Goal: Transaction & Acquisition: Book appointment/travel/reservation

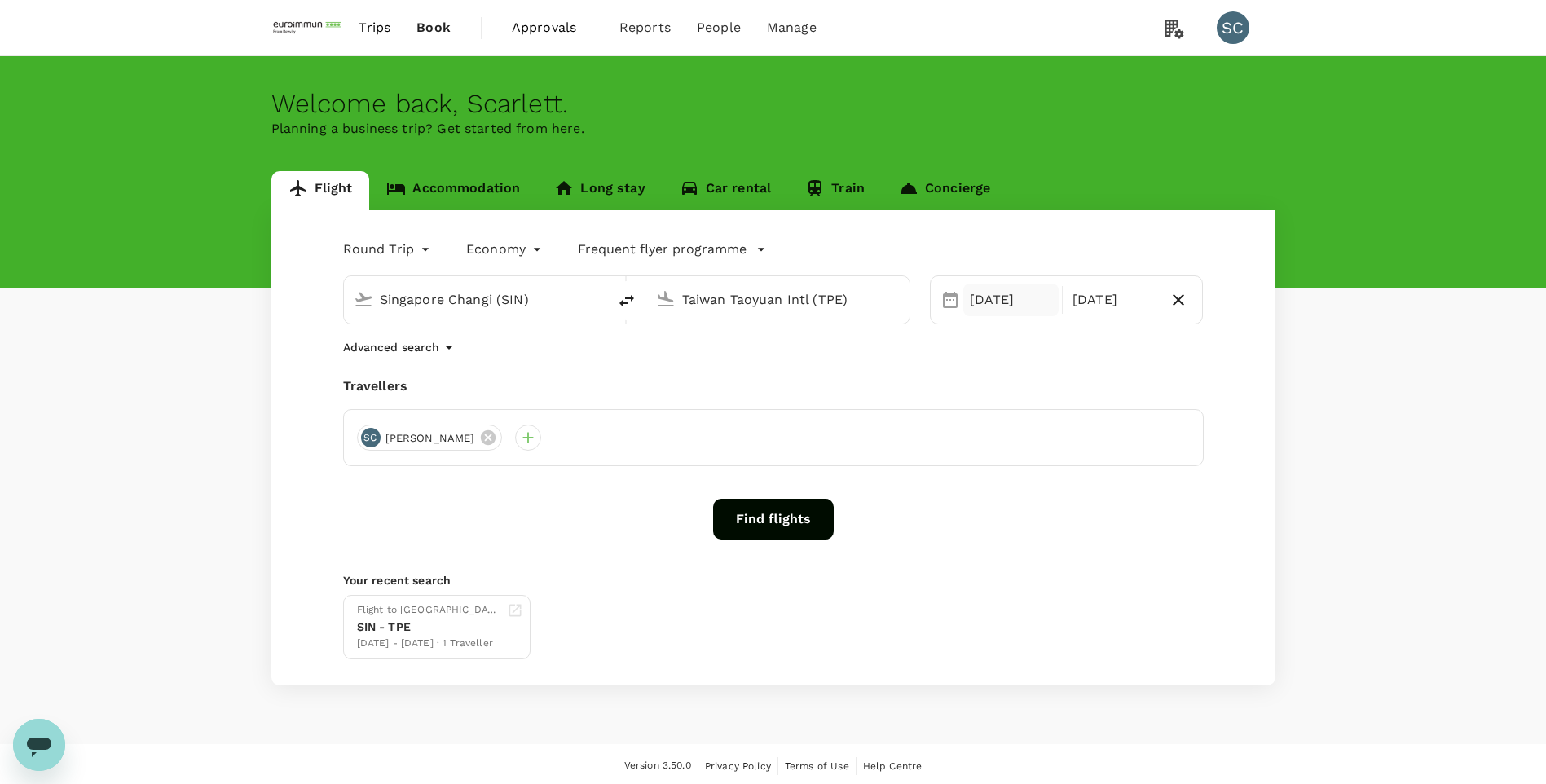
click at [1009, 302] on div "[DATE]" at bounding box center [1011, 300] width 95 height 33
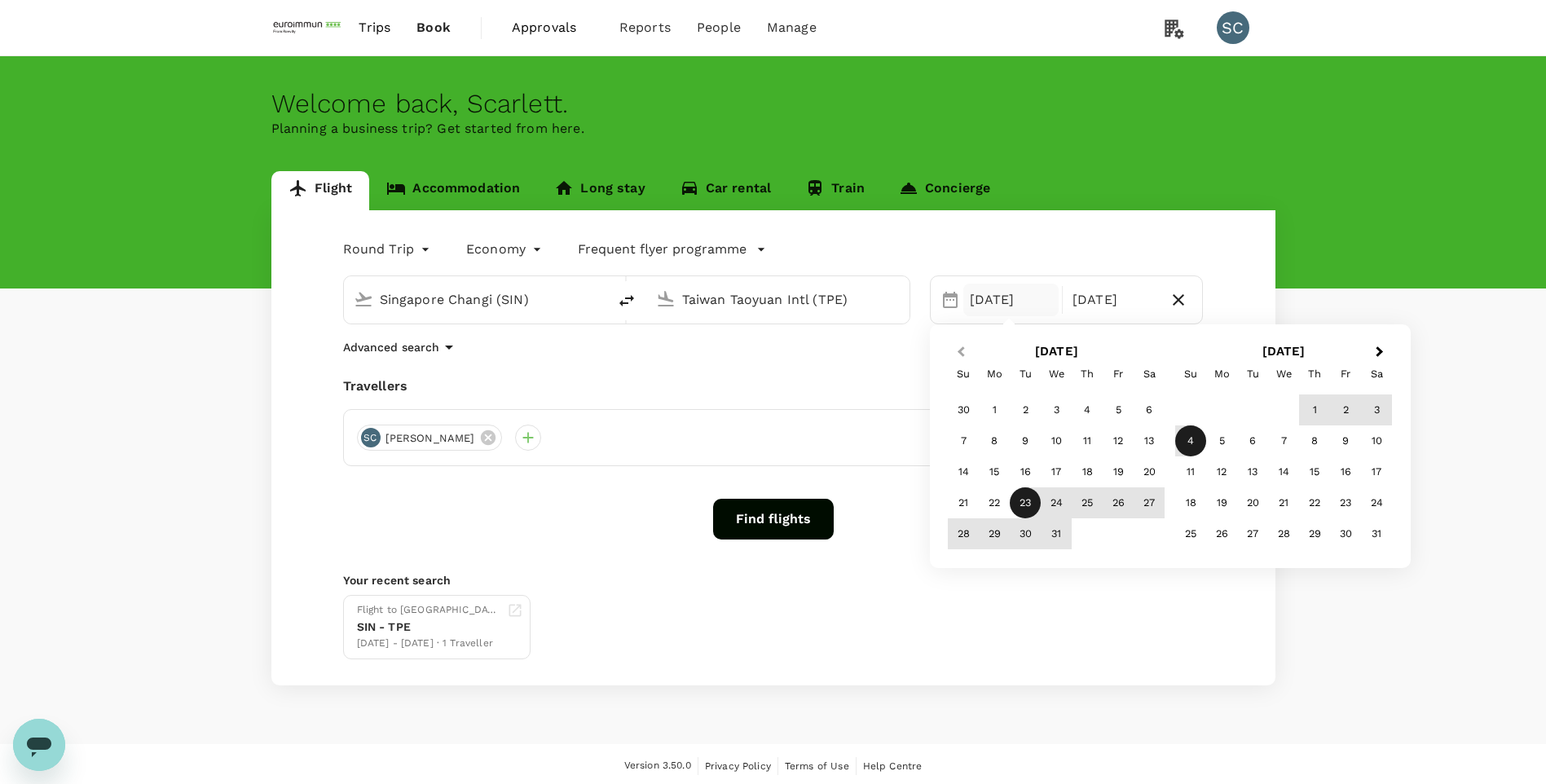
click at [961, 354] on span "Previous Month" at bounding box center [961, 352] width 0 height 19
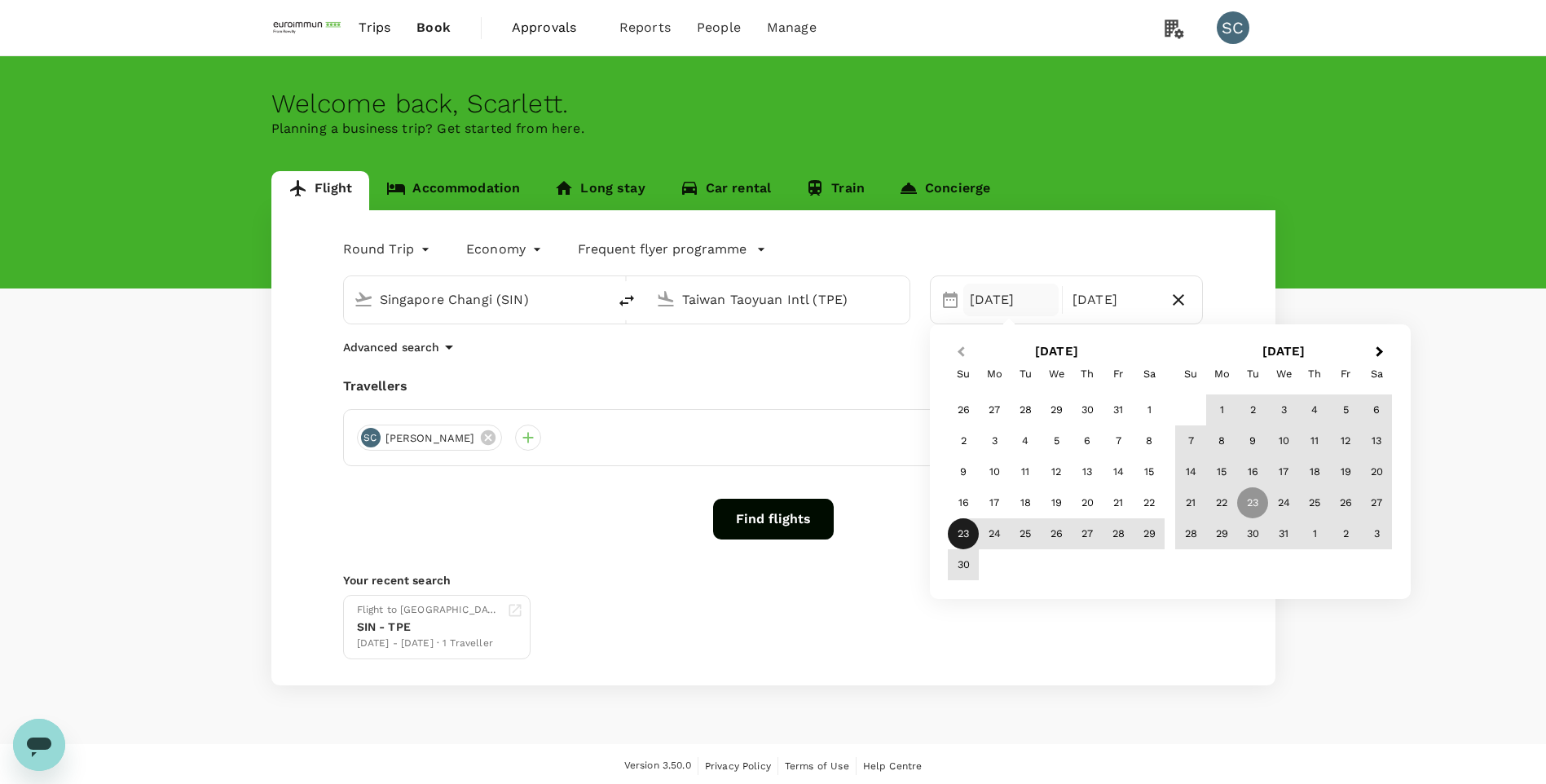
click at [961, 354] on span "Previous Month" at bounding box center [961, 352] width 0 height 19
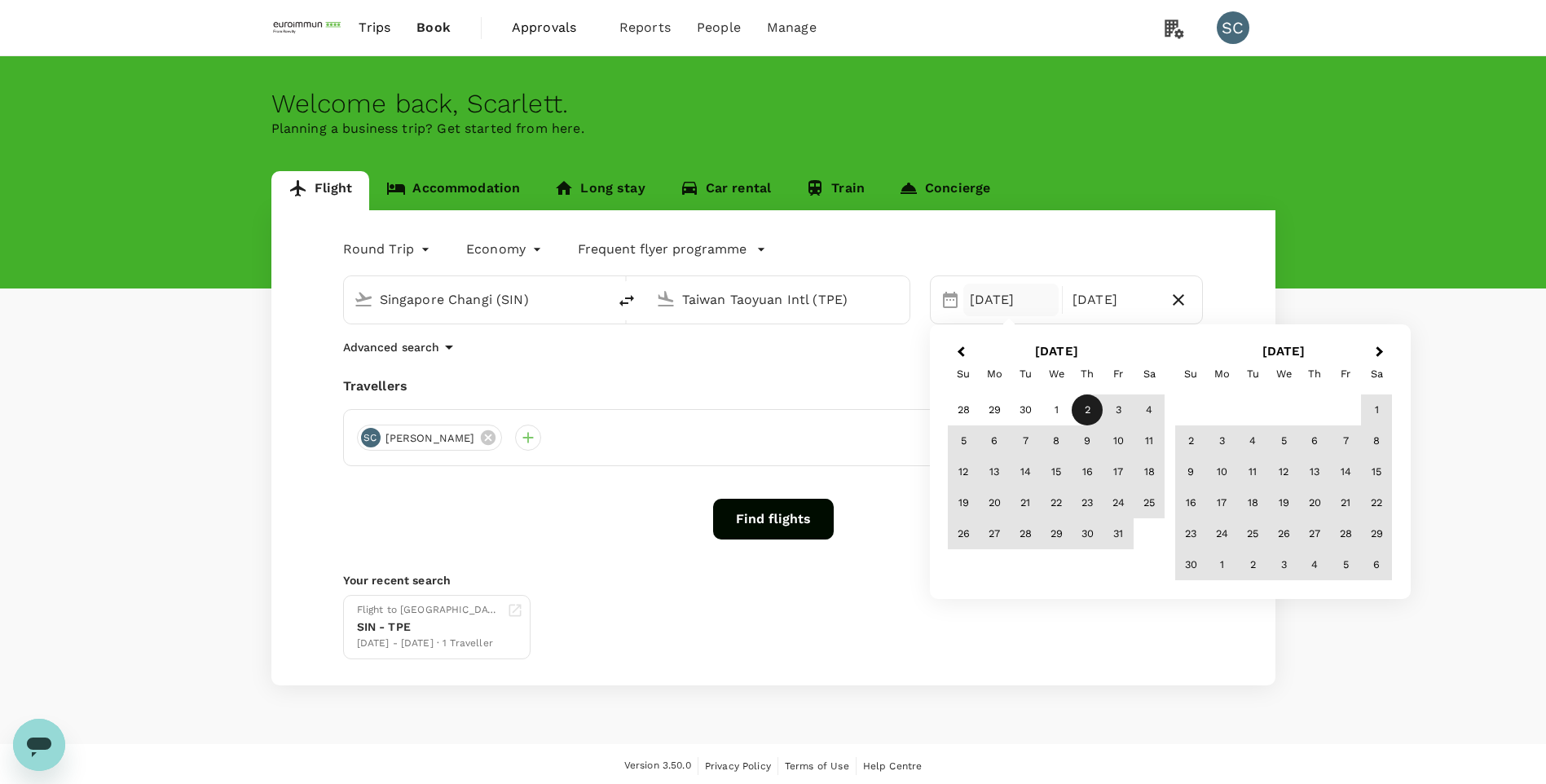
click at [1085, 411] on div "2" at bounding box center [1086, 409] width 31 height 31
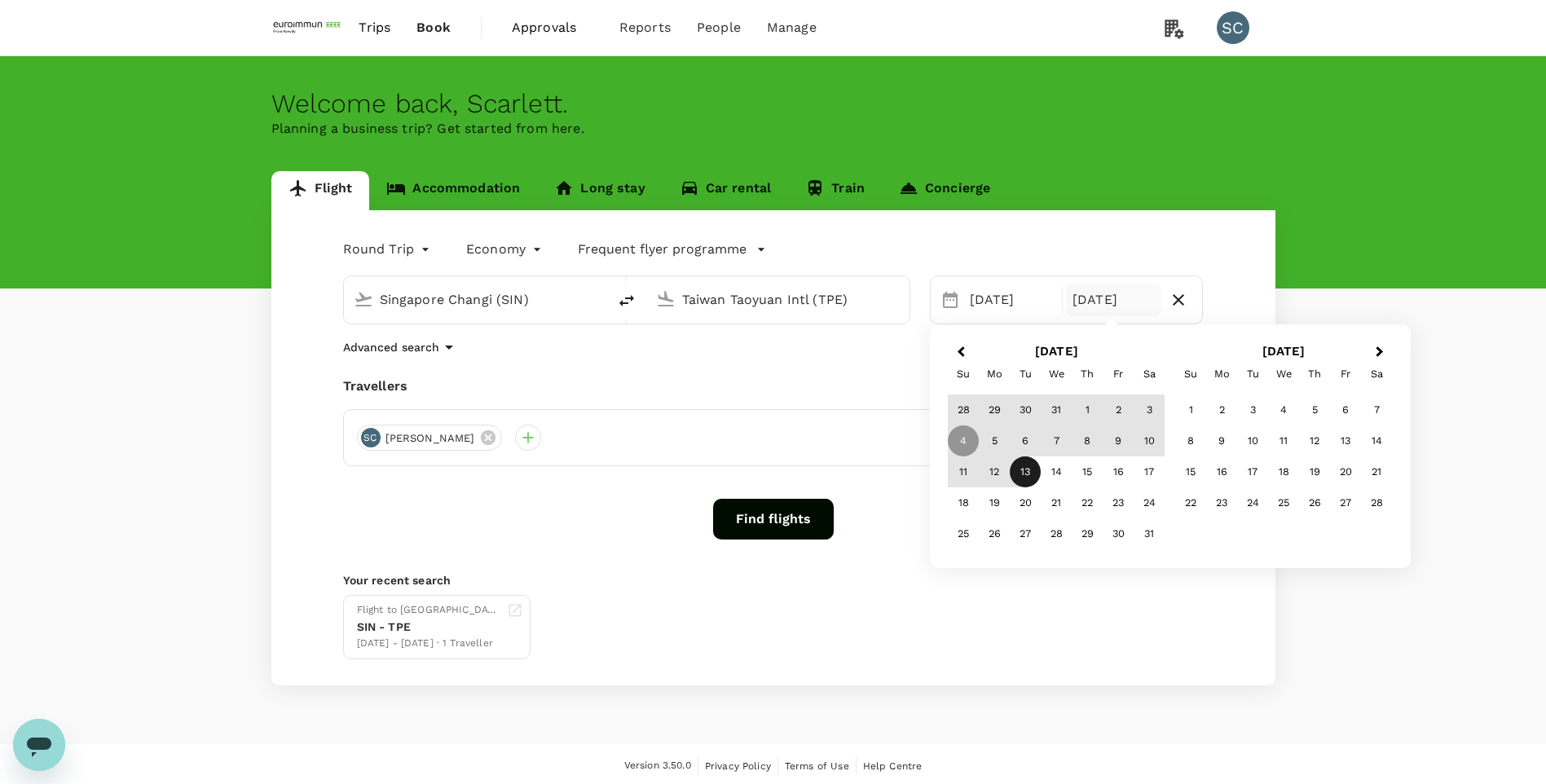
click at [1026, 474] on div "13" at bounding box center [1024, 471] width 31 height 31
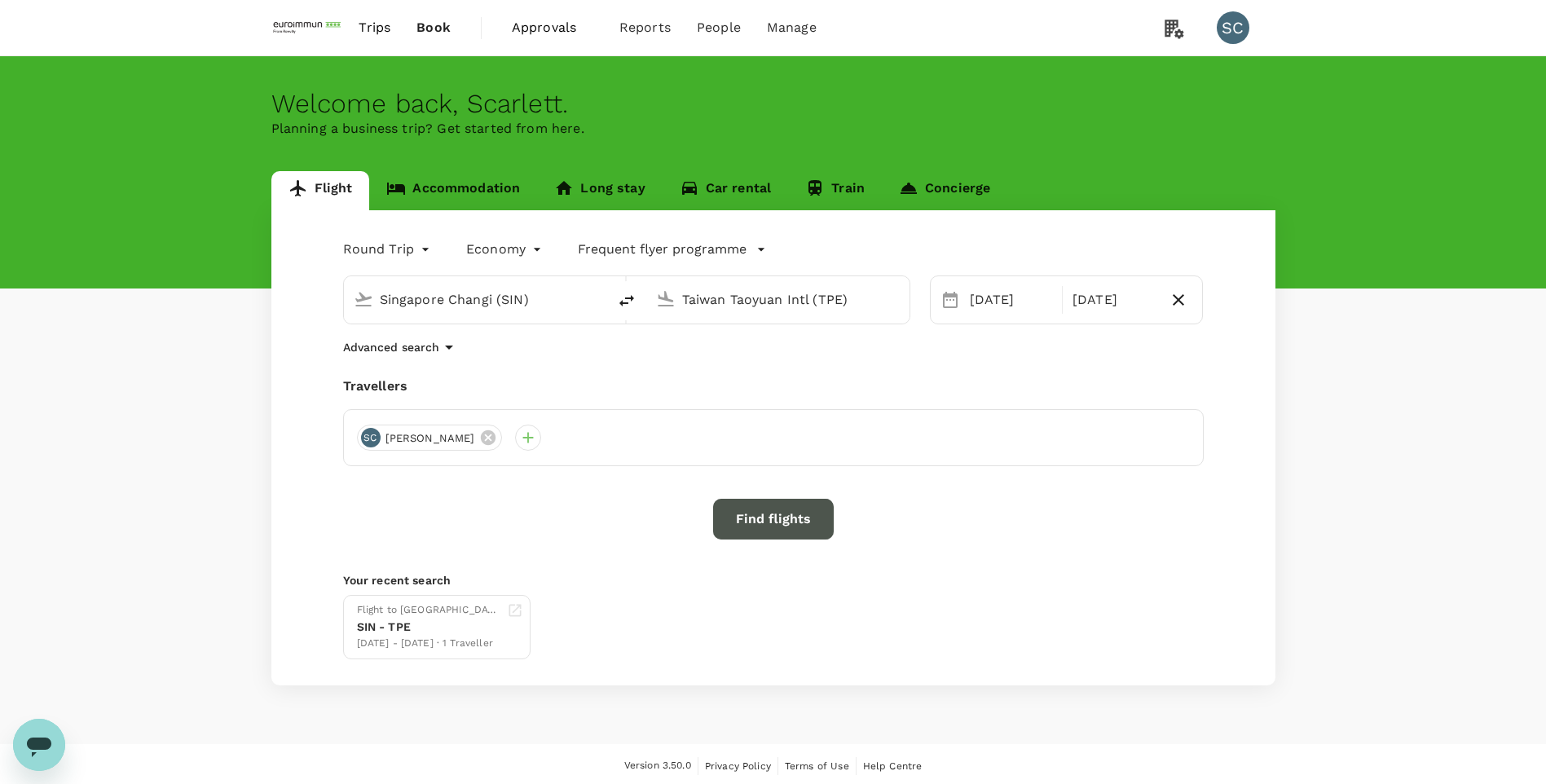
click at [787, 521] on button "Find flights" at bounding box center [773, 519] width 120 height 41
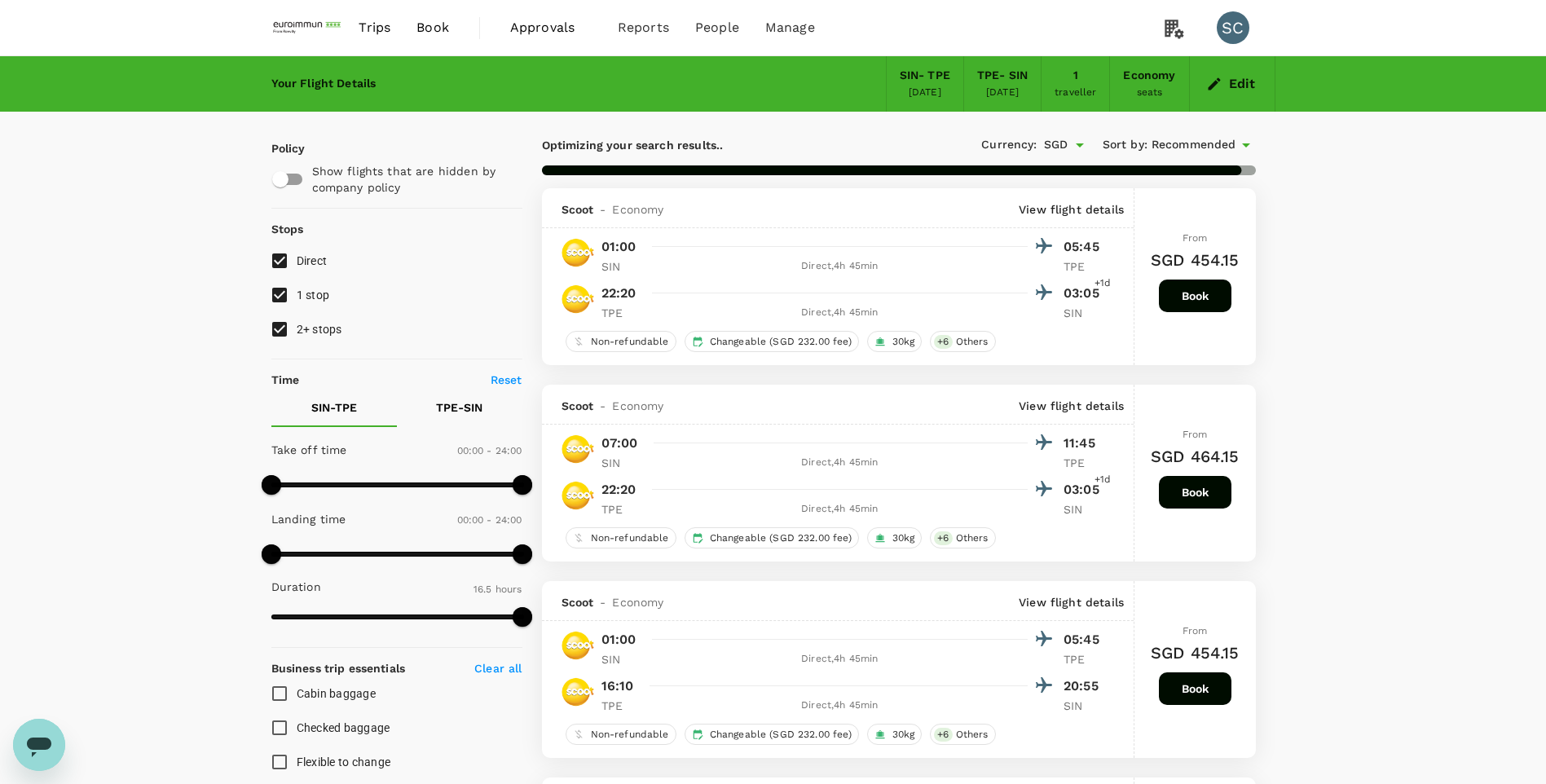
type input "1390"
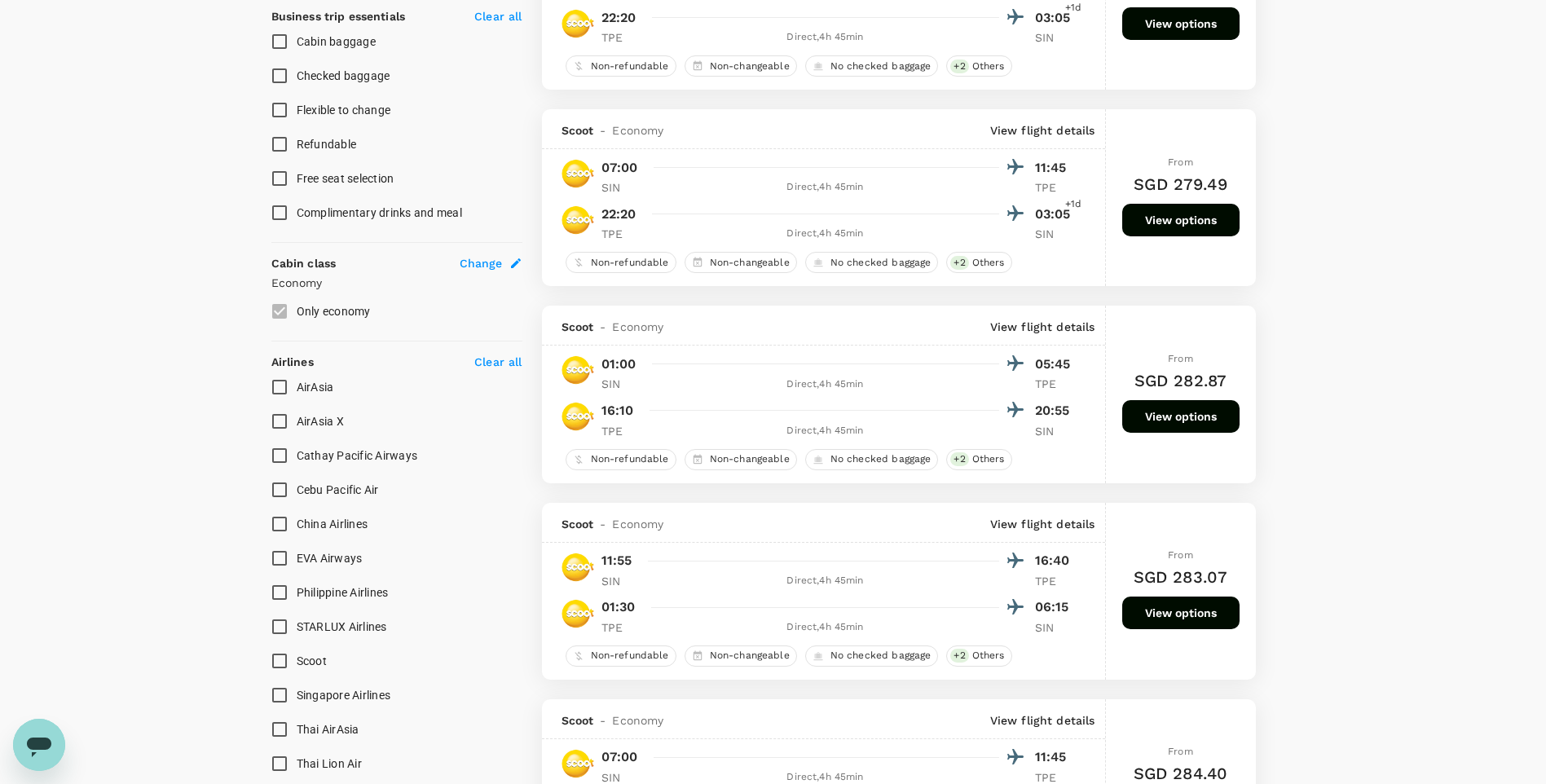
scroll to position [815, 0]
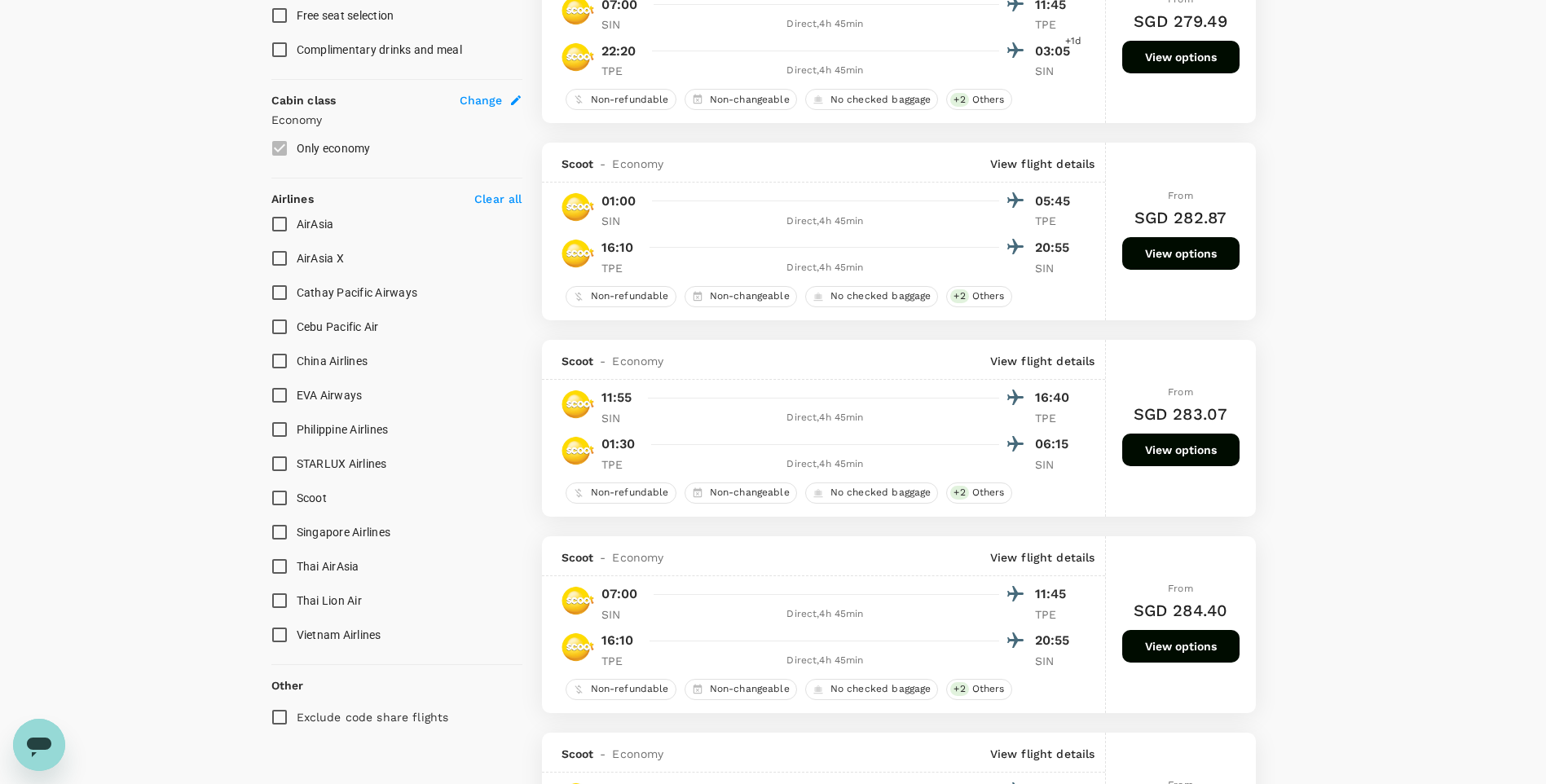
click at [281, 533] on input "Singapore Airlines" at bounding box center [279, 532] width 34 height 34
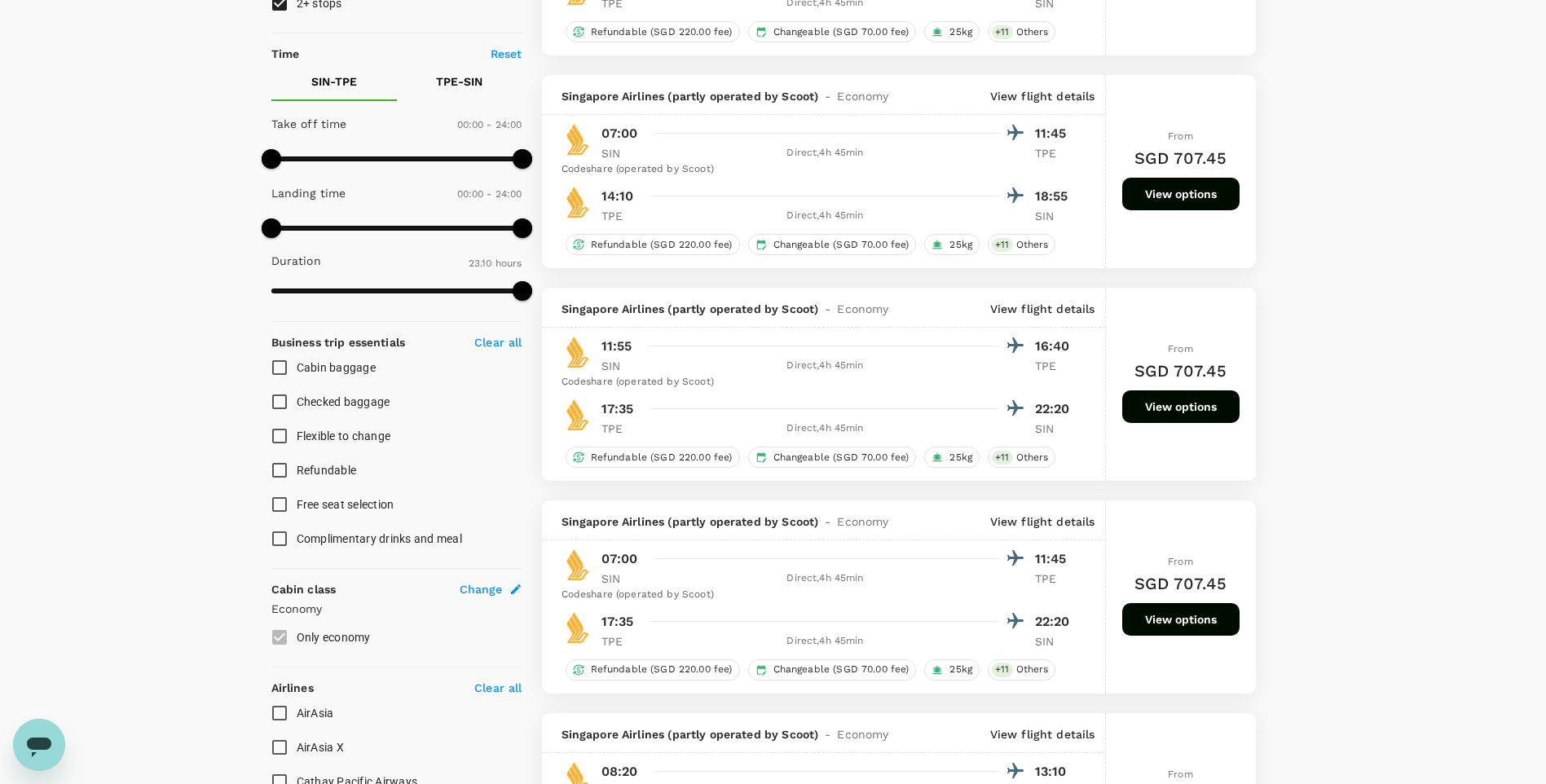
scroll to position [651, 0]
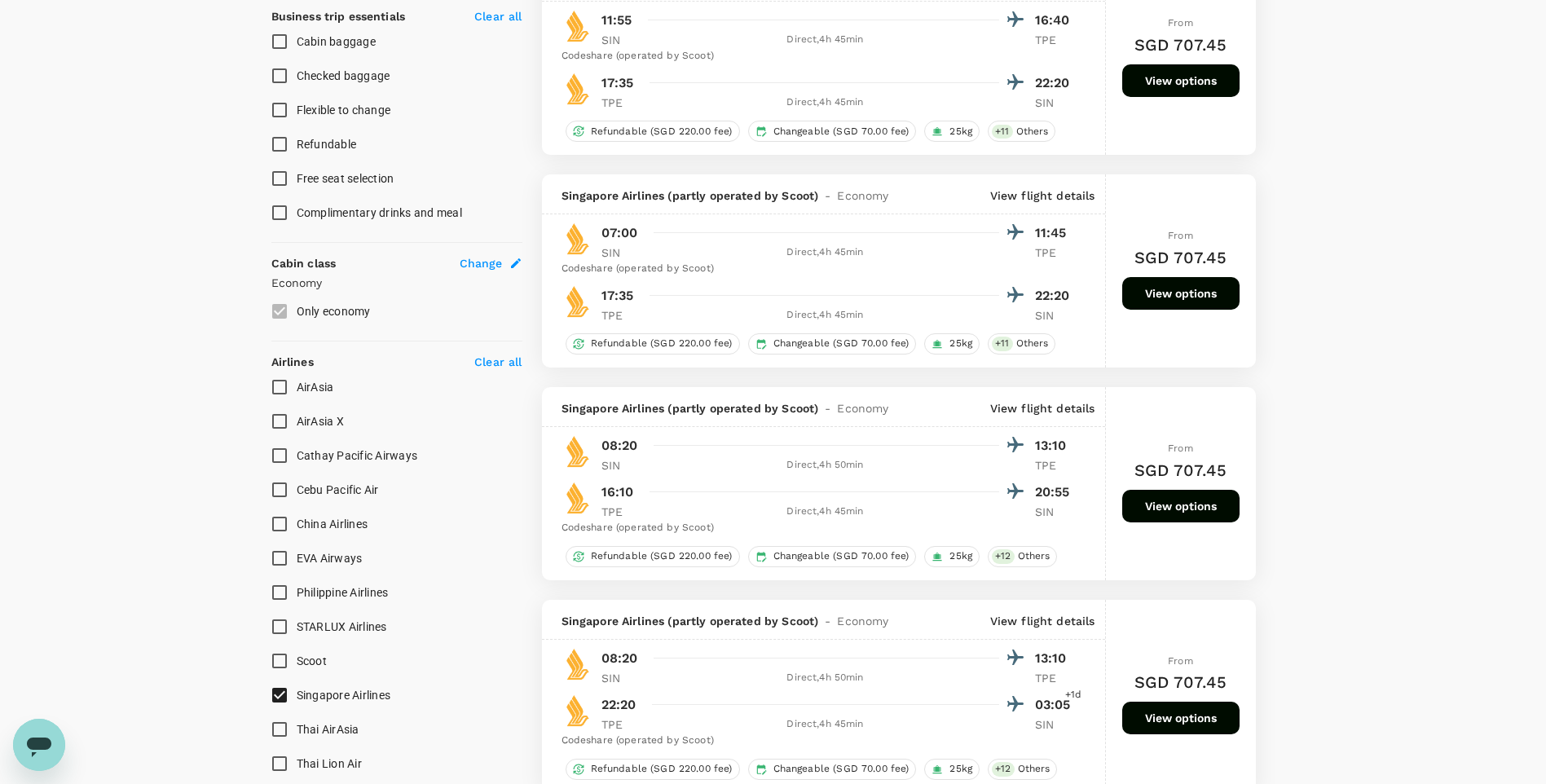
checkbox input "false"
checkbox input "true"
